Goal: Task Accomplishment & Management: Manage account settings

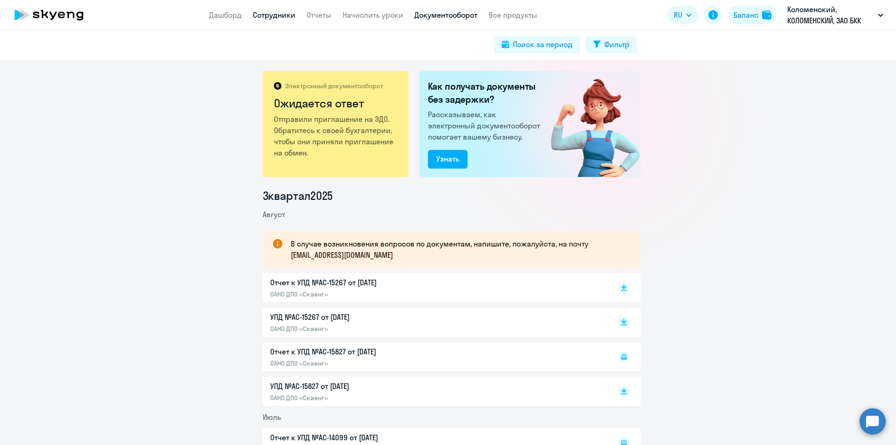
scroll to position [140, 0]
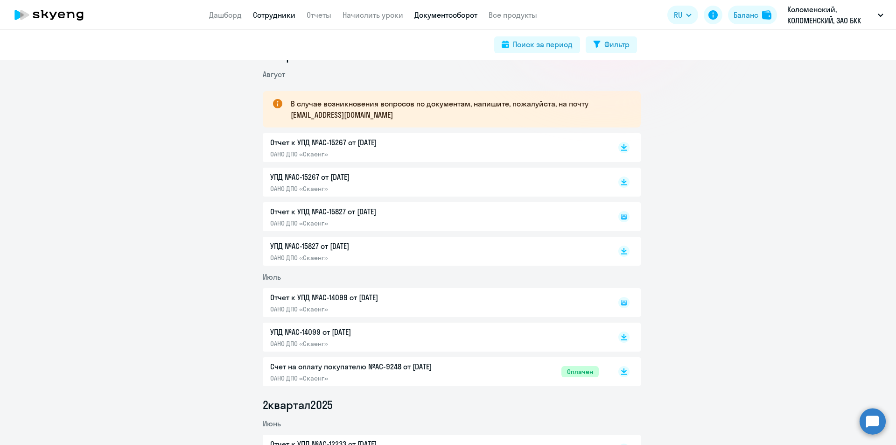
click at [293, 15] on link "Сотрудники" at bounding box center [274, 14] width 42 height 9
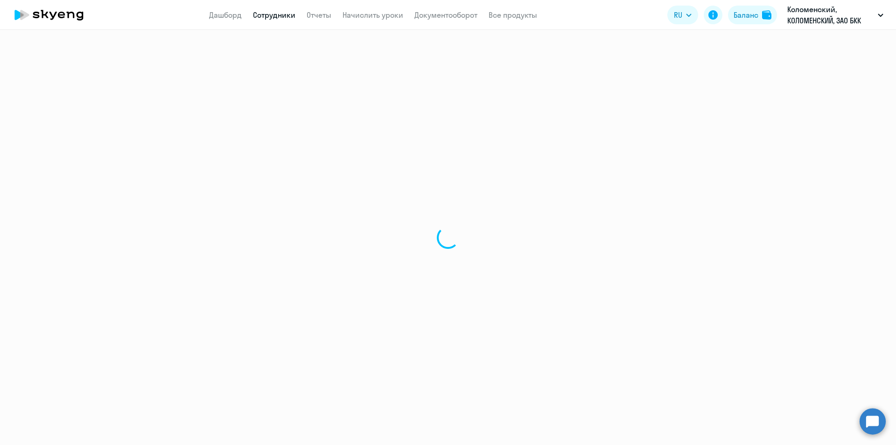
select select "30"
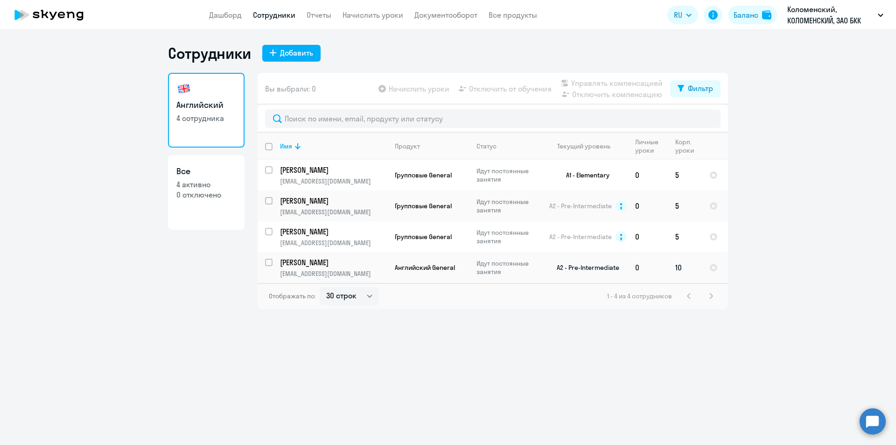
click at [335, 266] on p "[PERSON_NAME]" at bounding box center [332, 262] width 105 height 10
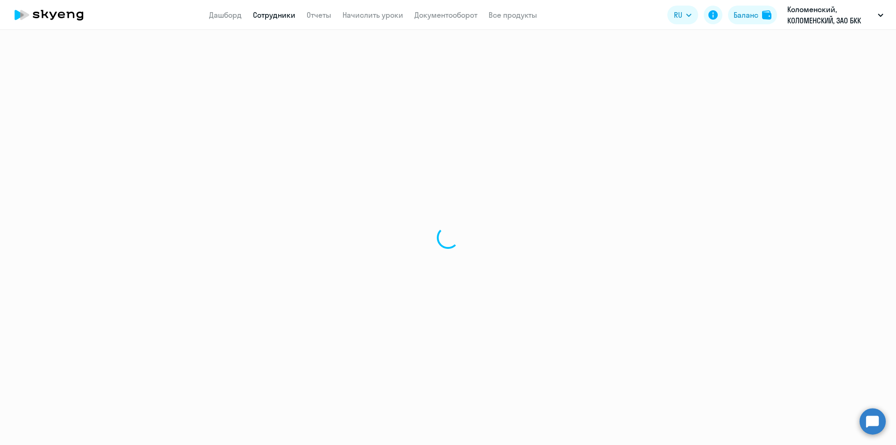
select select "english"
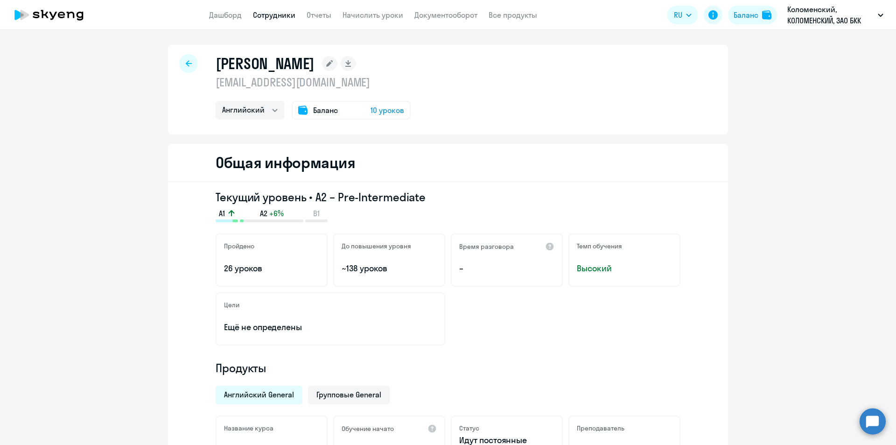
click at [344, 112] on div "Баланс 10 уроков" at bounding box center [351, 110] width 119 height 19
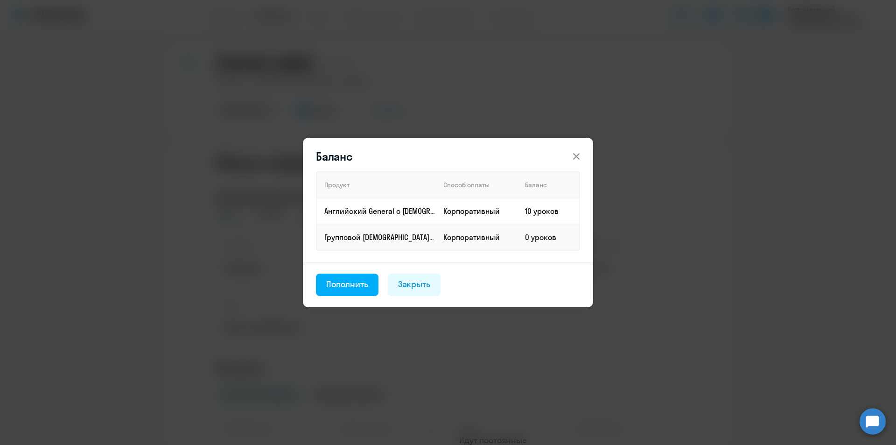
click at [574, 155] on icon at bounding box center [576, 156] width 11 height 11
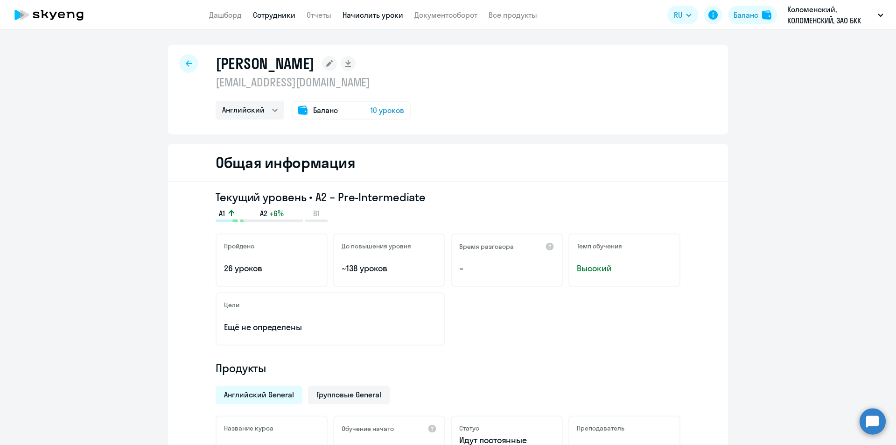
click at [390, 15] on link "Начислить уроки" at bounding box center [372, 14] width 61 height 9
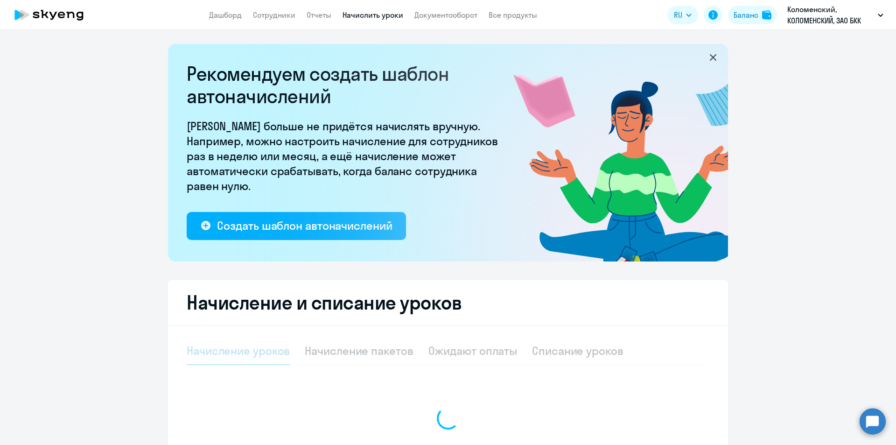
select select "10"
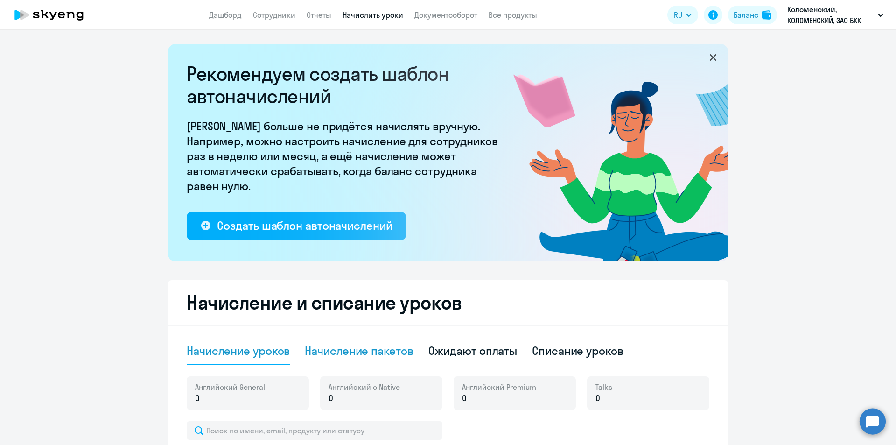
click at [354, 354] on div "Начисление пакетов" at bounding box center [359, 350] width 108 height 15
select select "10"
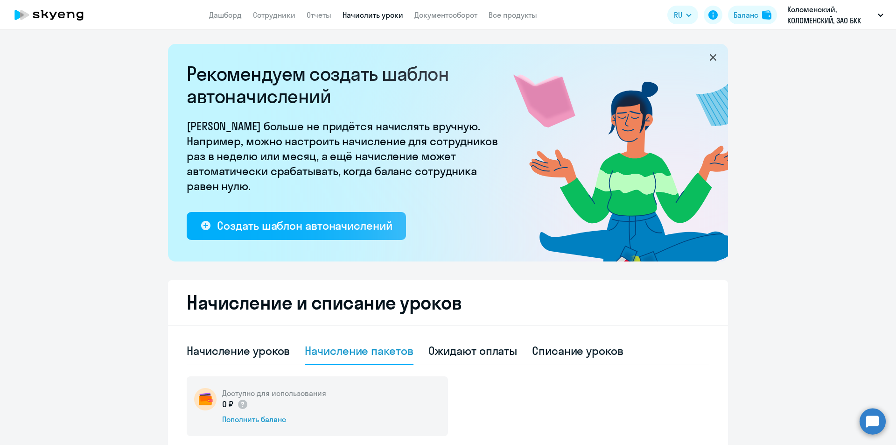
scroll to position [255, 0]
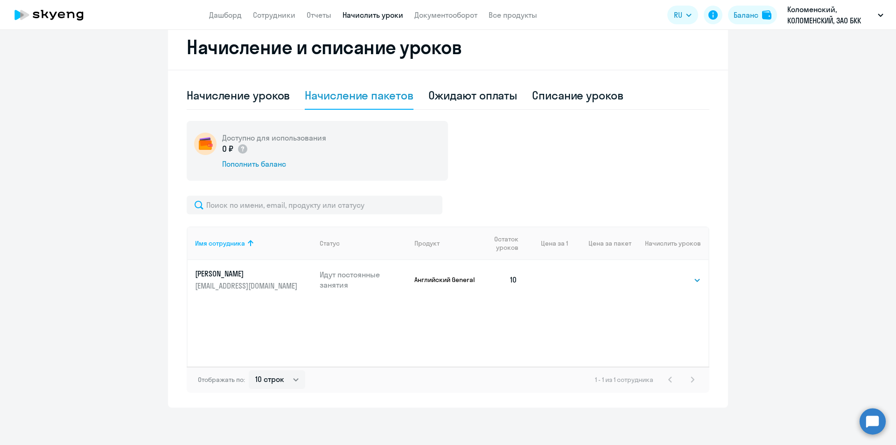
click at [244, 269] on p "[PERSON_NAME]" at bounding box center [247, 273] width 105 height 10
select select "english"
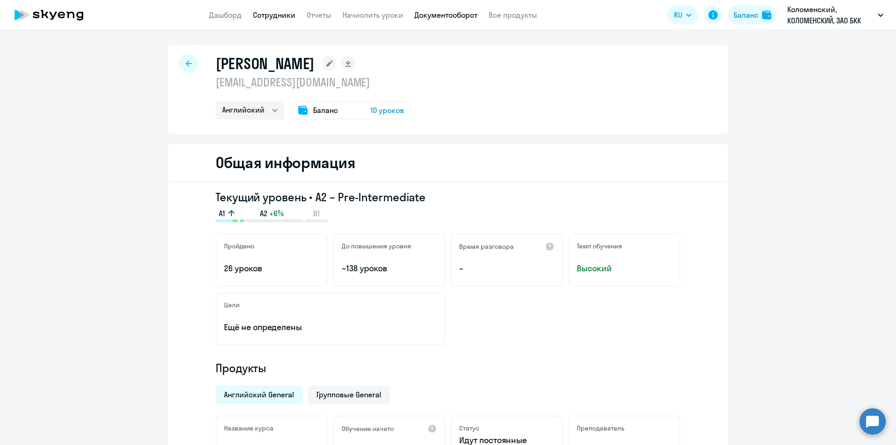
click at [443, 11] on link "Документооборот" at bounding box center [445, 14] width 63 height 9
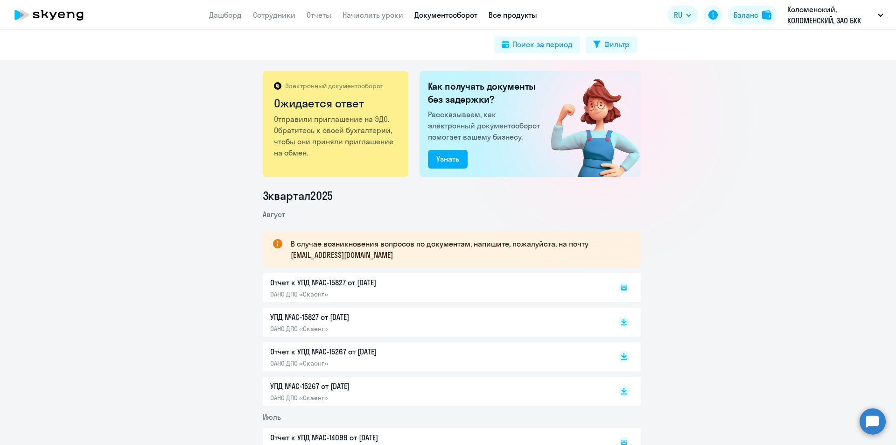
click at [500, 11] on link "Все продукты" at bounding box center [512, 14] width 49 height 9
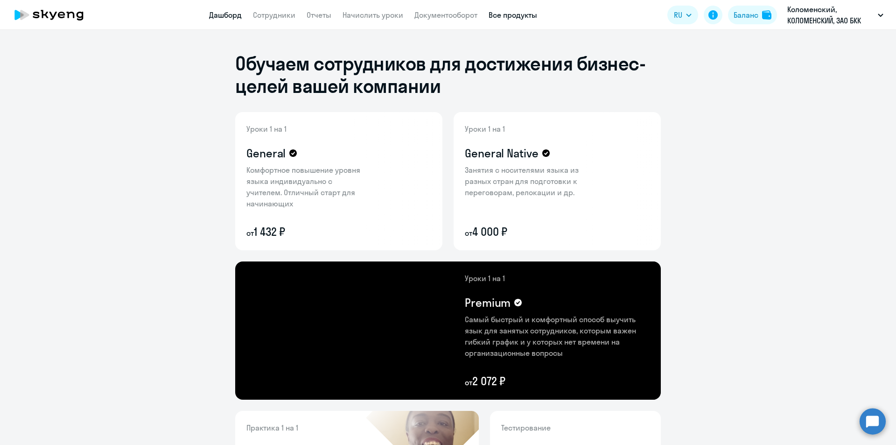
click at [219, 13] on link "Дашборд" at bounding box center [225, 14] width 33 height 9
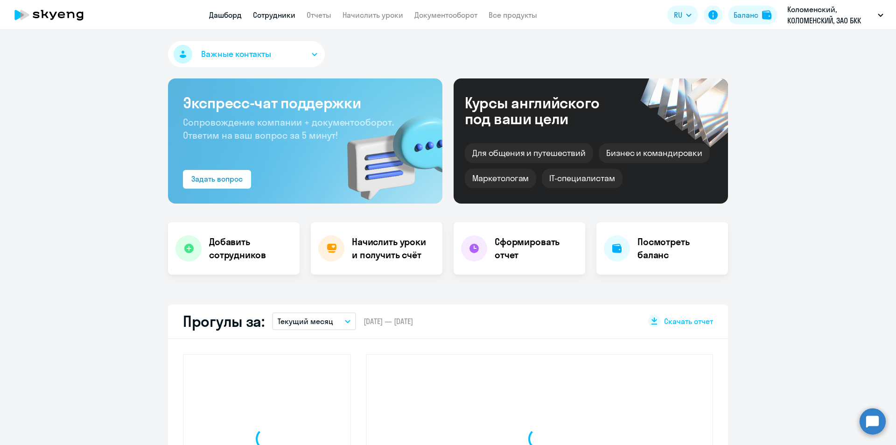
click at [258, 15] on link "Сотрудники" at bounding box center [274, 14] width 42 height 9
select select "30"
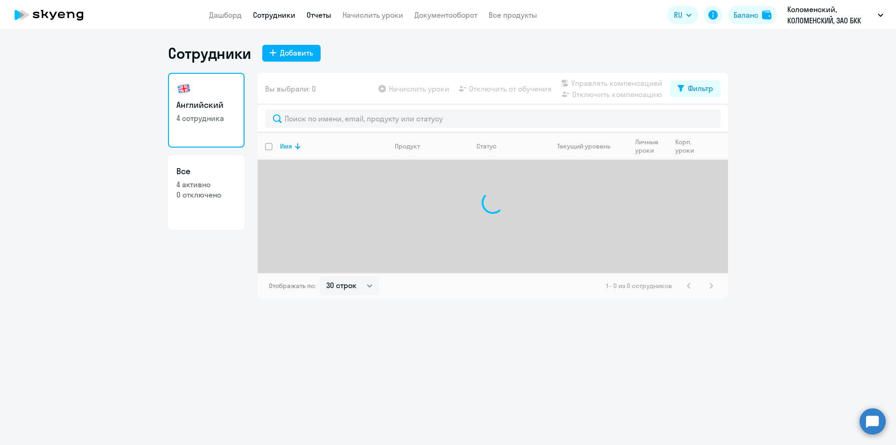
click at [311, 14] on link "Отчеты" at bounding box center [319, 14] width 25 height 9
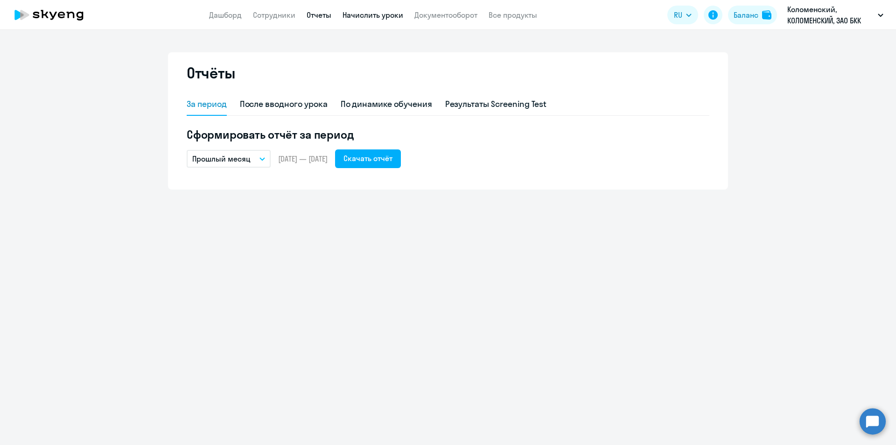
click at [384, 14] on link "Начислить уроки" at bounding box center [372, 14] width 61 height 9
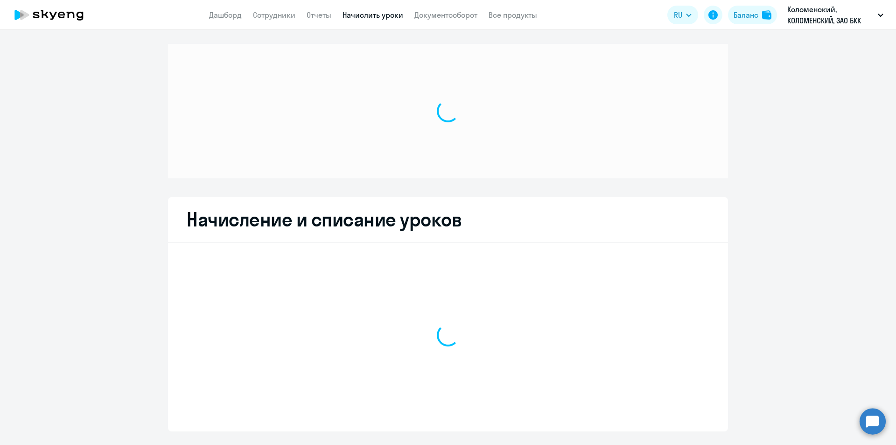
select select "10"
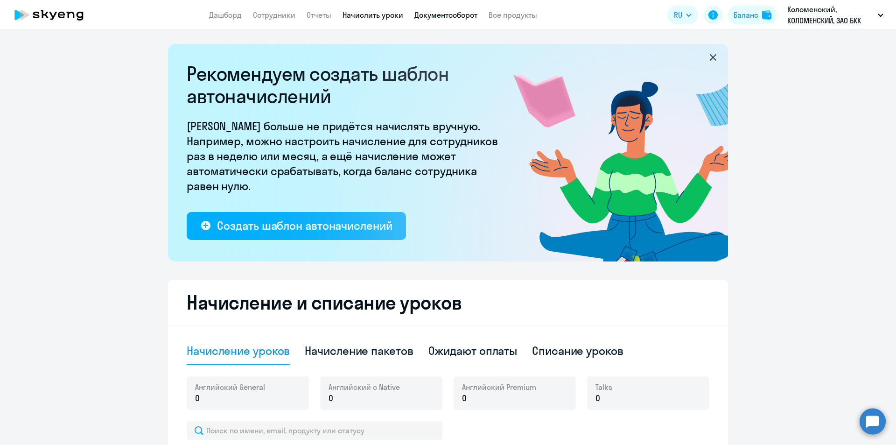
click at [427, 14] on link "Документооборот" at bounding box center [445, 14] width 63 height 9
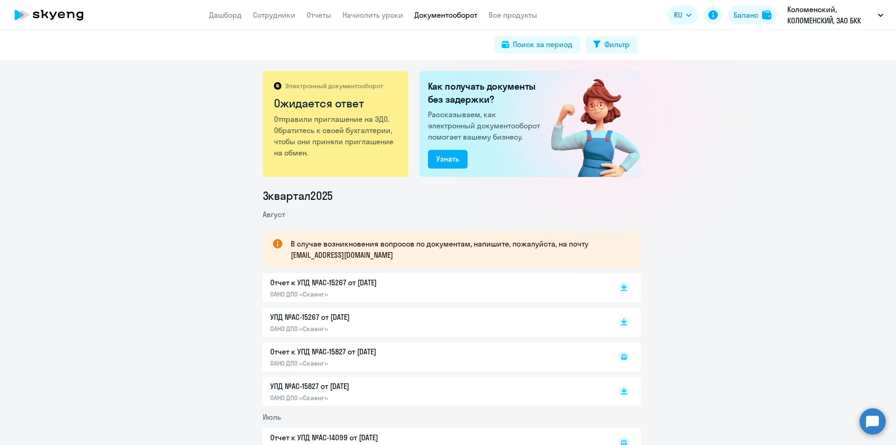
click at [82, 16] on icon at bounding box center [49, 14] width 82 height 23
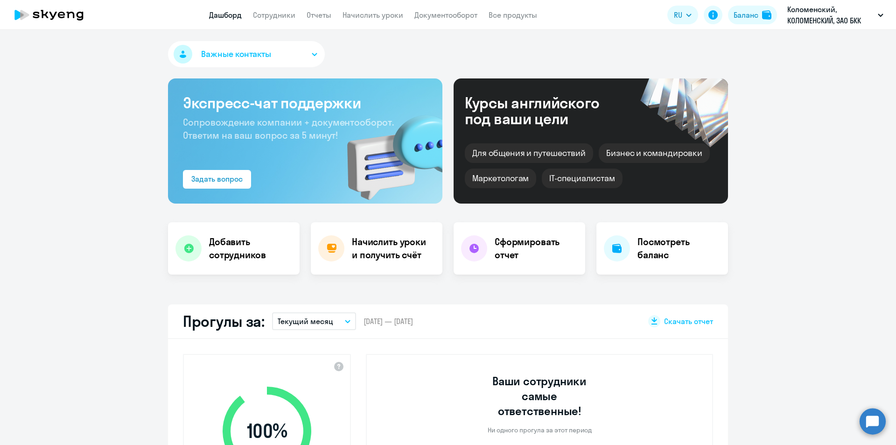
select select "30"
